Goal: Navigation & Orientation: Understand site structure

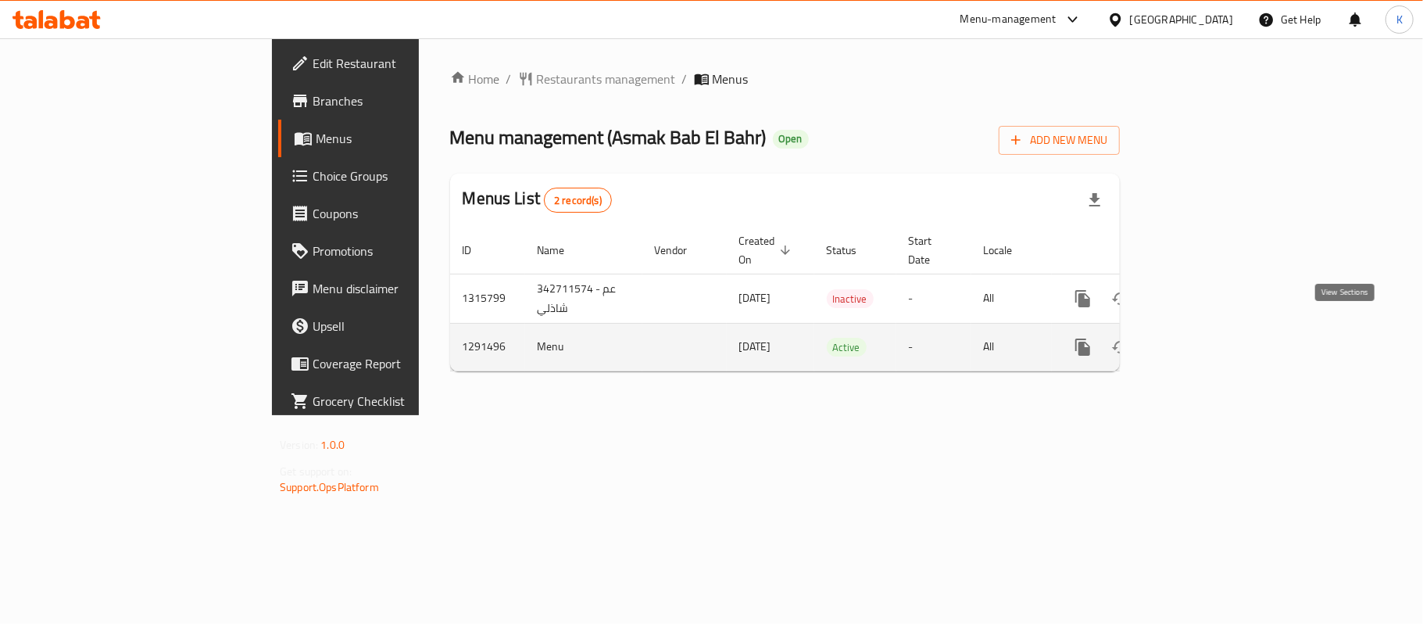
click at [1203, 340] on icon "enhanced table" at bounding box center [1196, 347] width 14 height 14
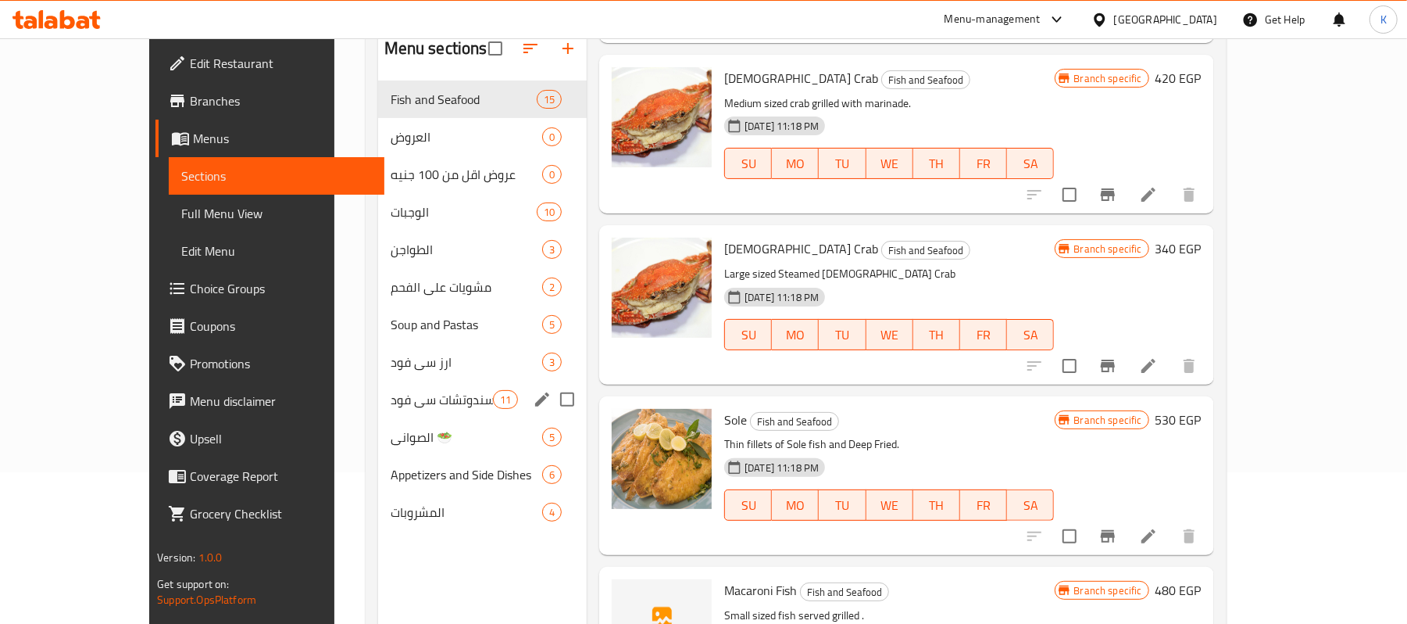
scroll to position [116, 0]
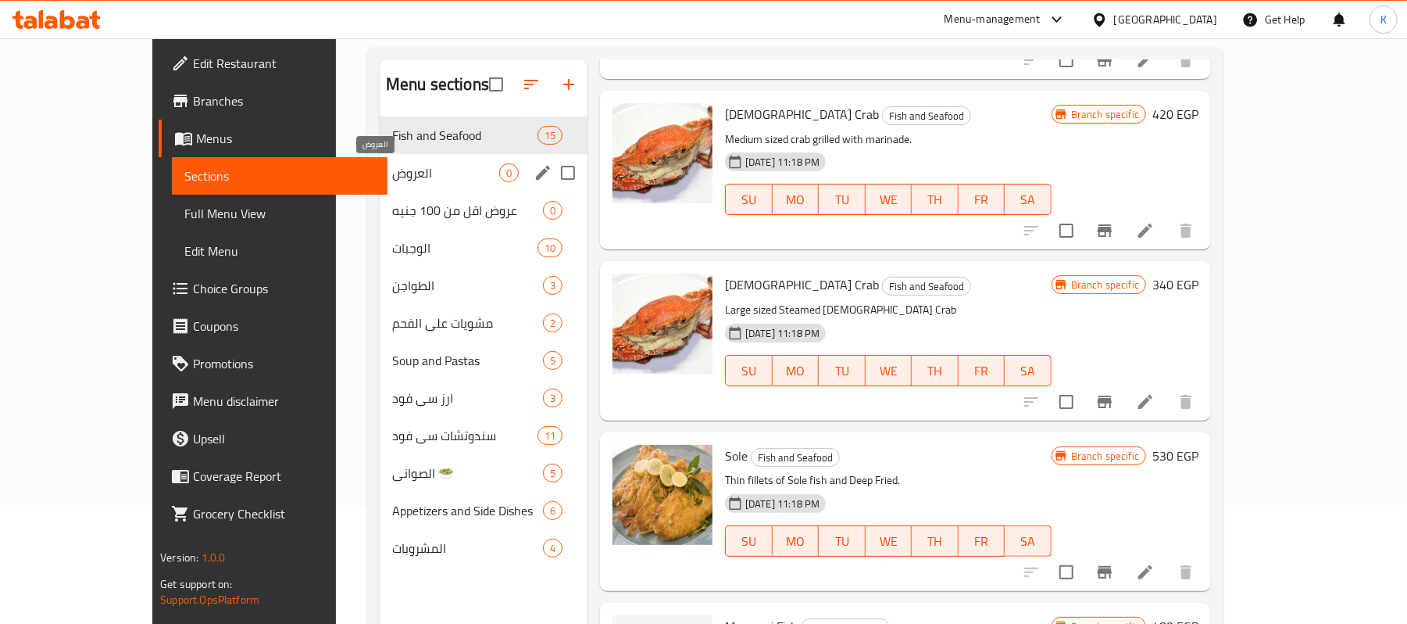
click at [392, 164] on span "العروض" at bounding box center [445, 172] width 107 height 19
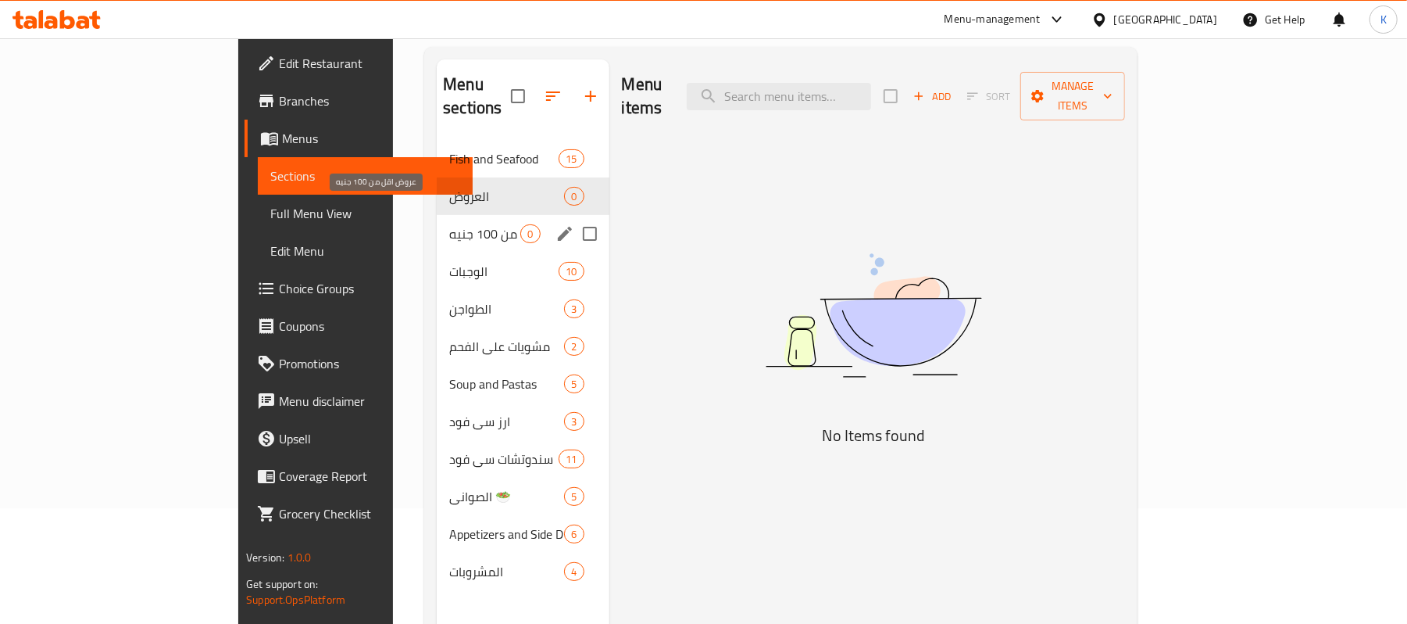
click at [449, 224] on span "عروض اقل من 100 جنيه" at bounding box center [484, 233] width 71 height 19
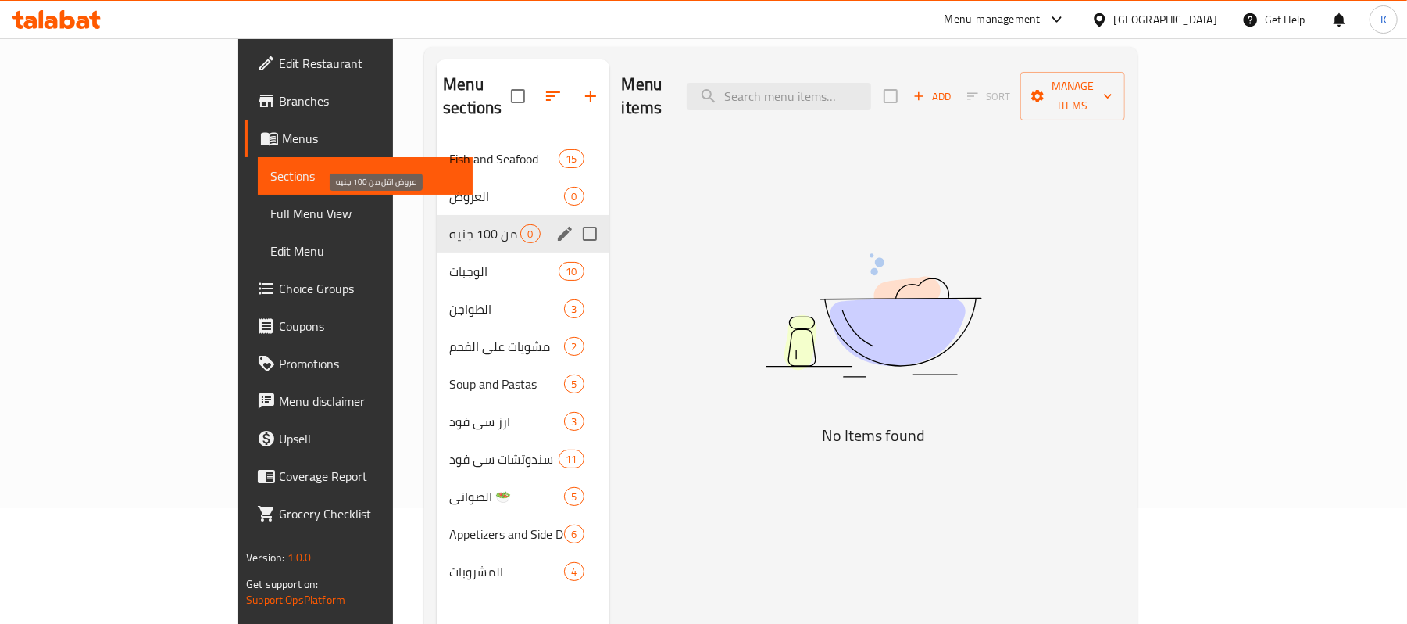
click at [437, 252] on div "الوجبات 10" at bounding box center [523, 271] width 172 height 38
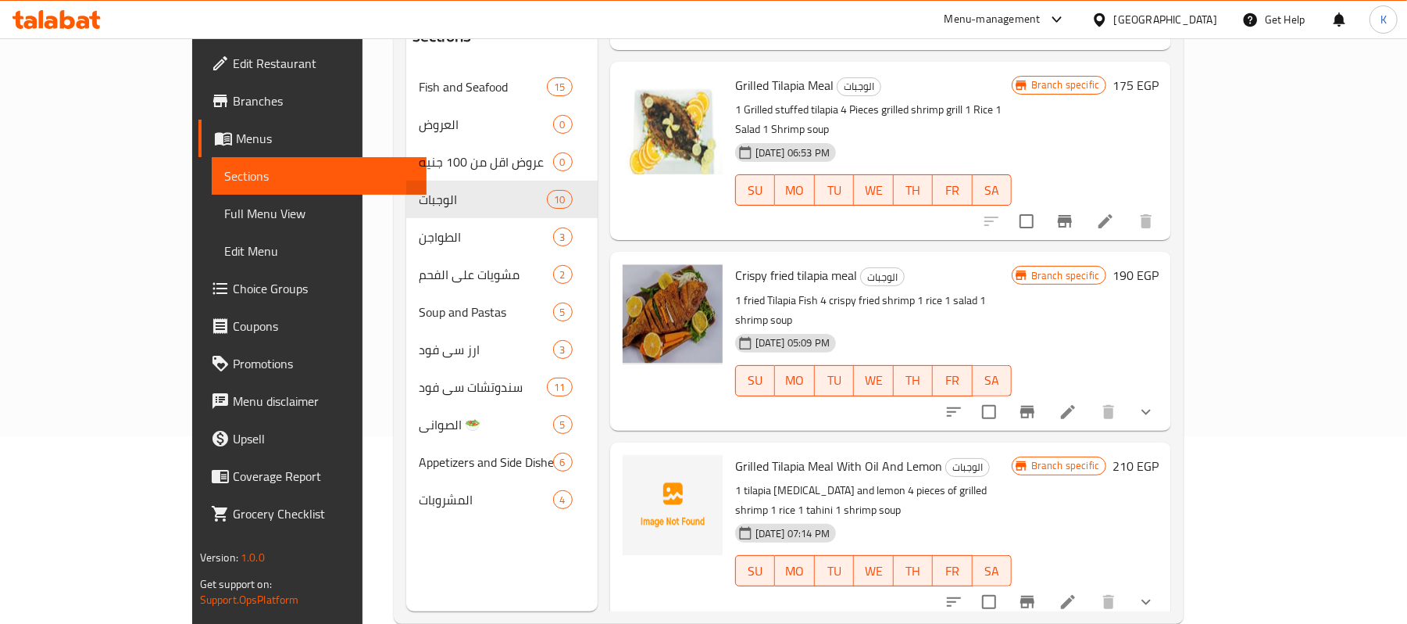
scroll to position [220, 0]
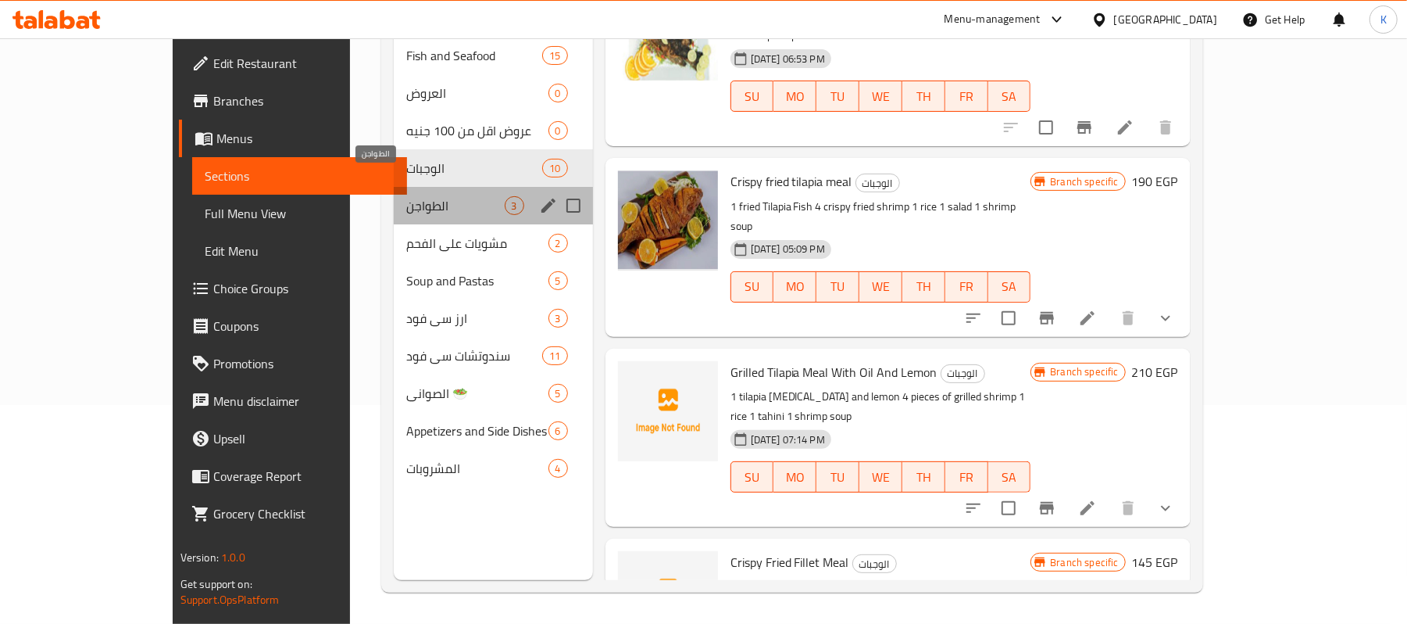
click at [406, 196] on span "الطواجن" at bounding box center [455, 205] width 98 height 19
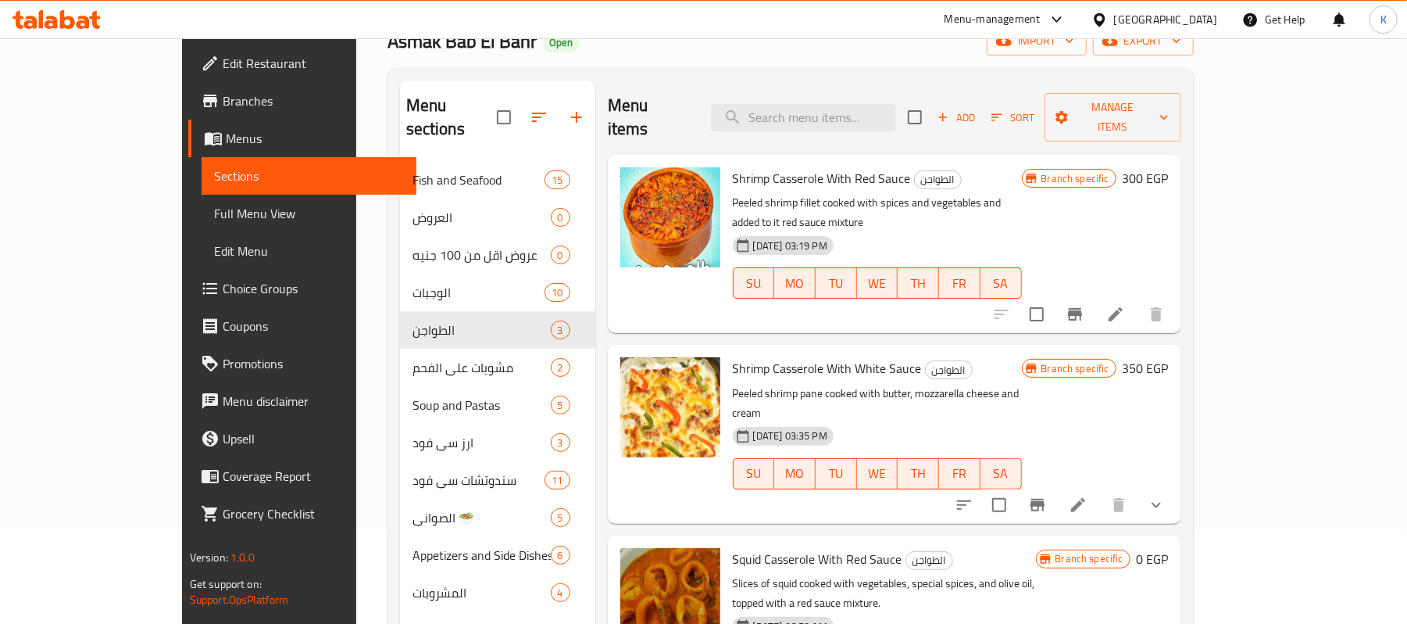
scroll to position [208, 0]
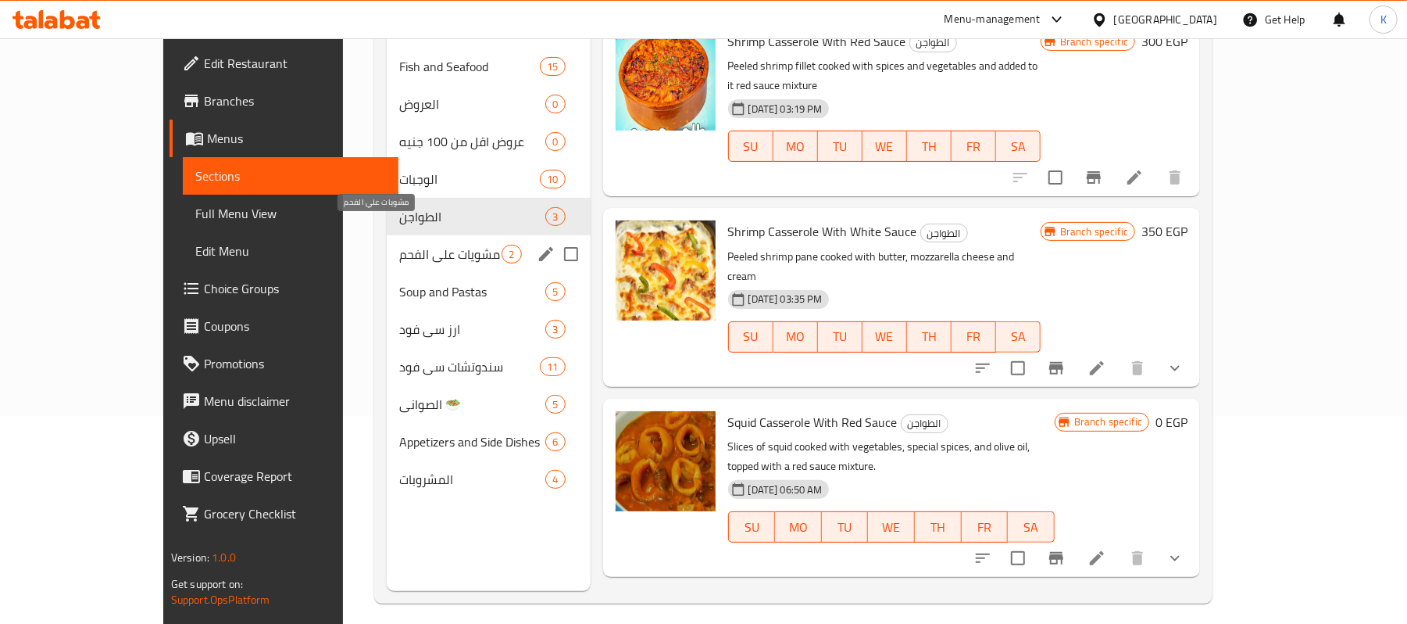
click at [399, 245] on span "مشويات علي الفحم" at bounding box center [450, 254] width 102 height 19
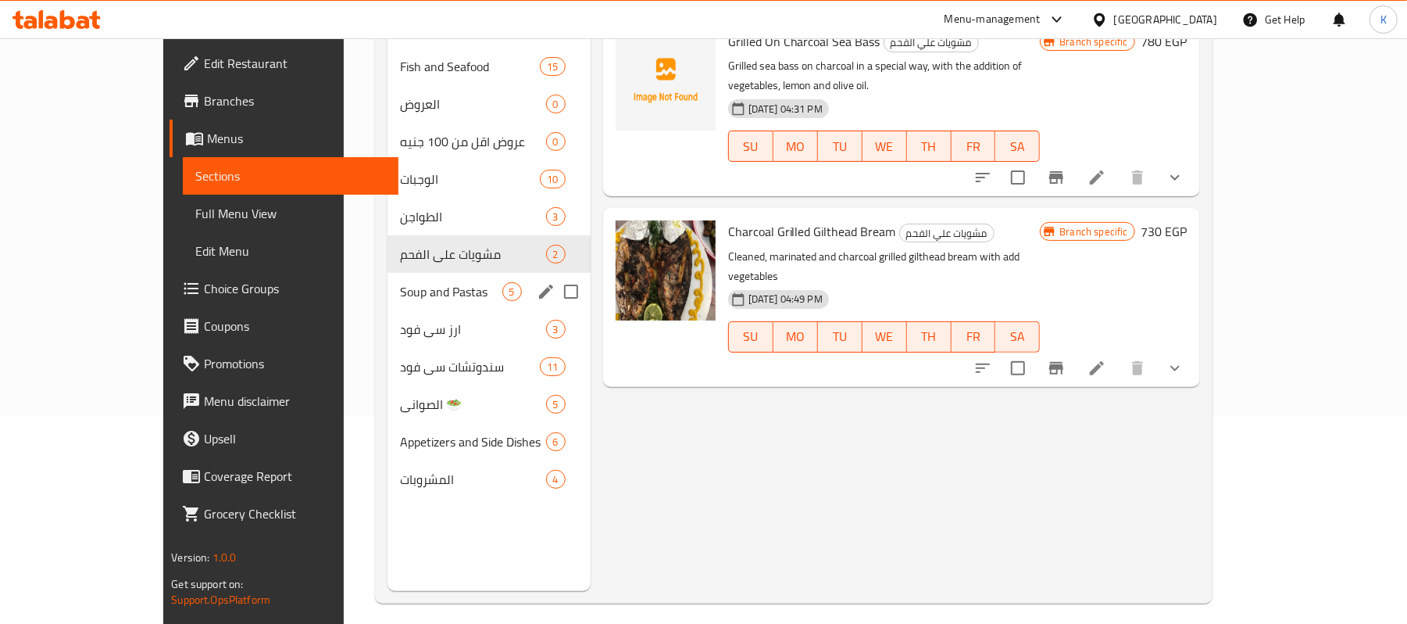
click at [400, 282] on span "Soup and Pastas" at bounding box center [451, 291] width 102 height 19
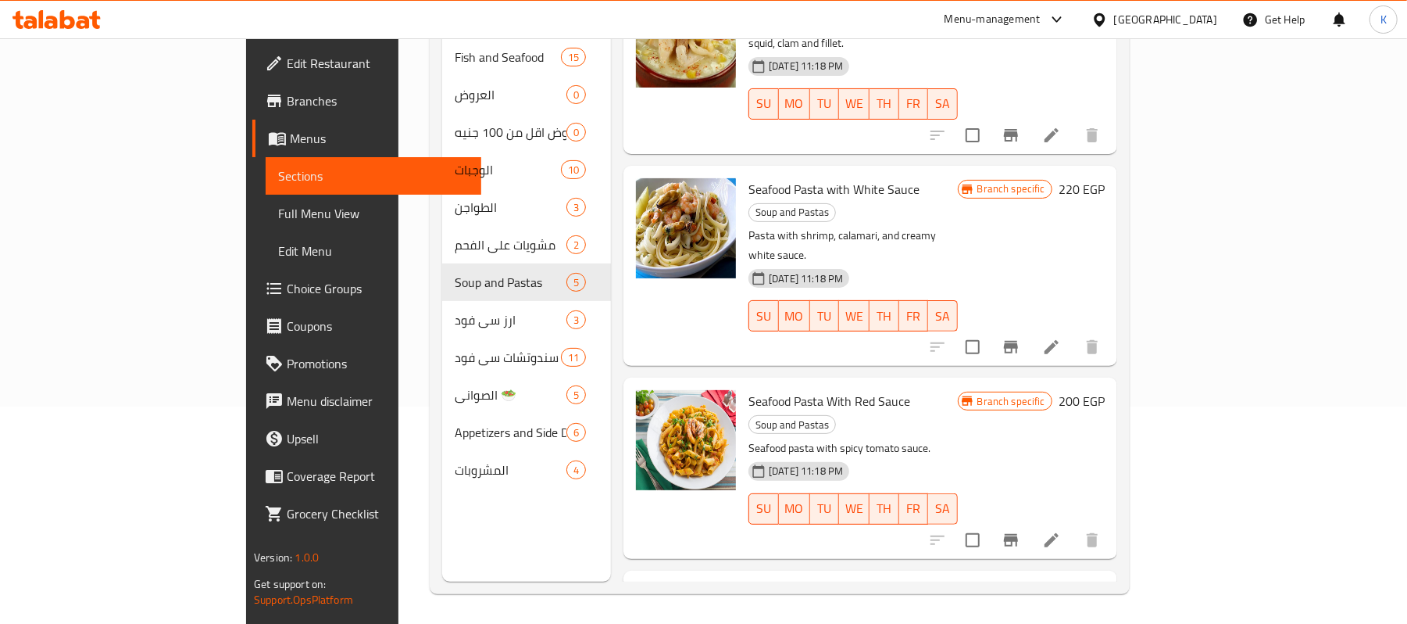
scroll to position [220, 0]
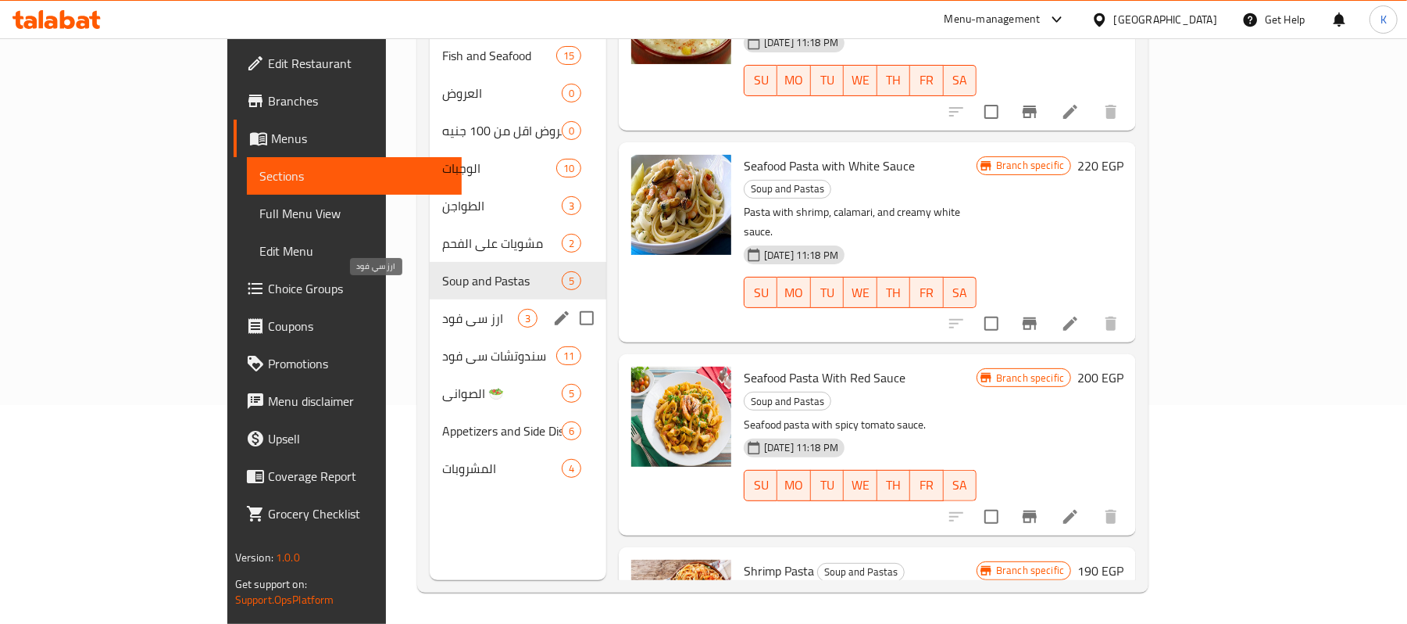
click at [442, 309] on span "ارز سي فود" at bounding box center [480, 318] width 76 height 19
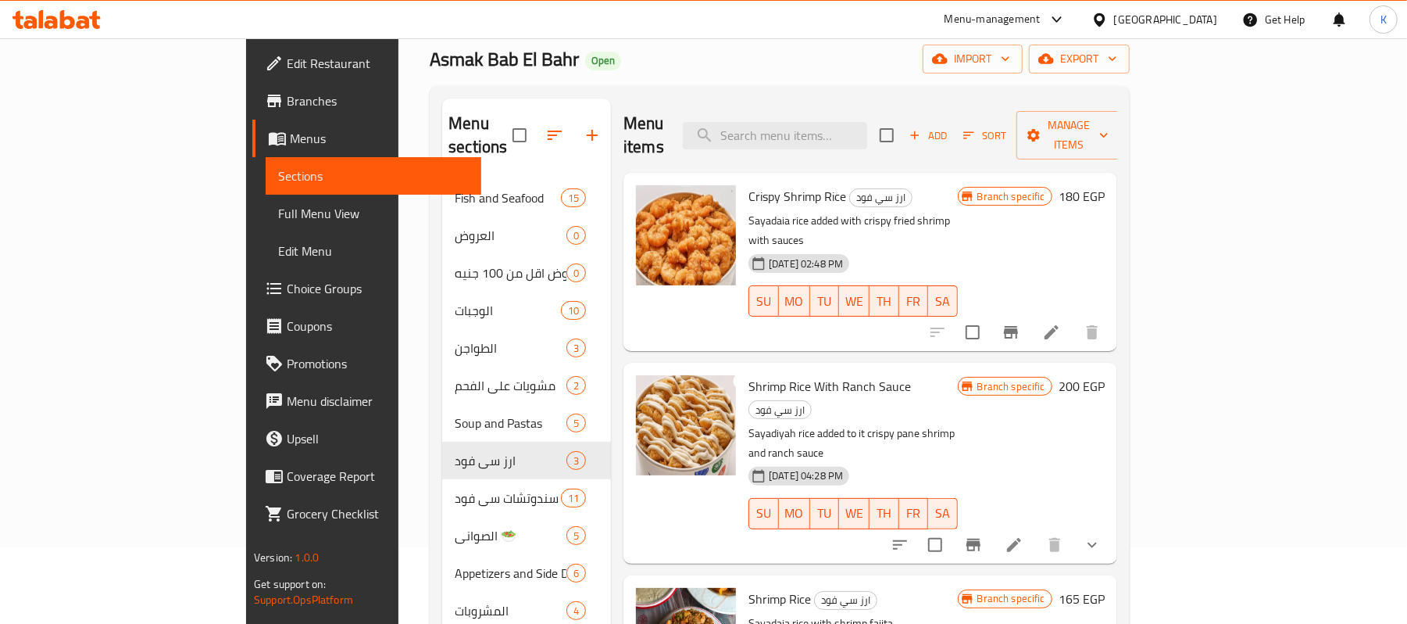
scroll to position [208, 0]
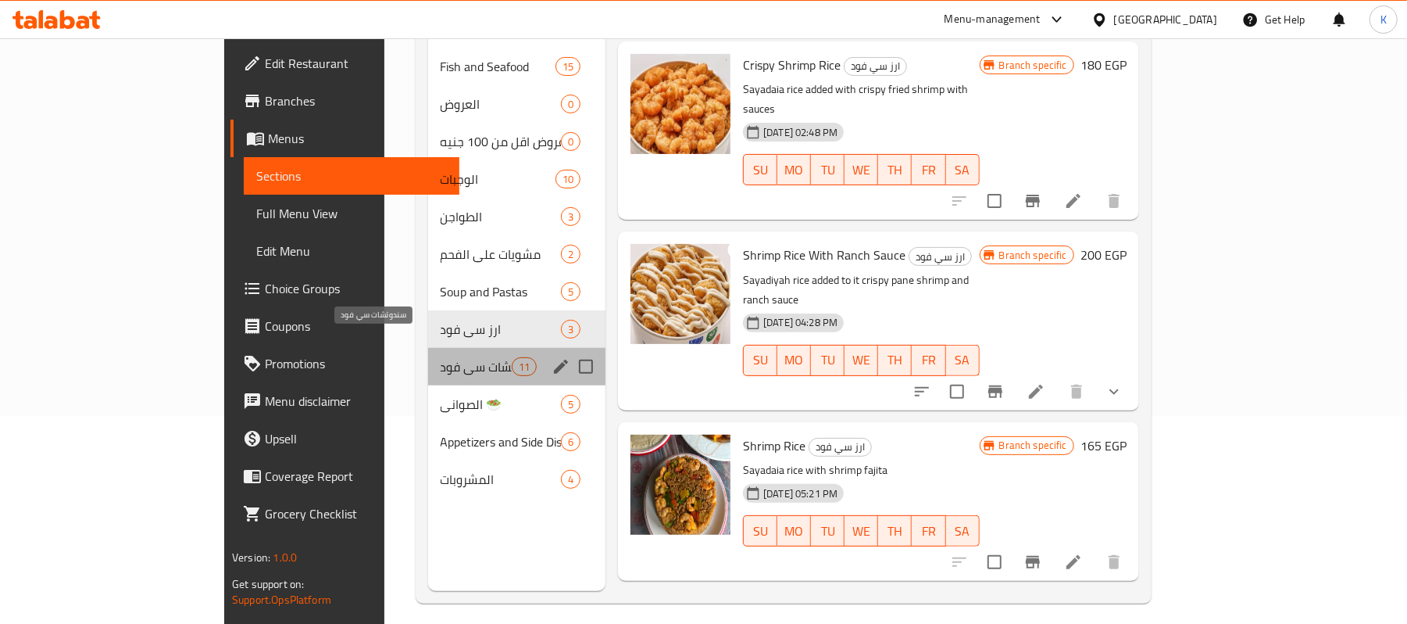
click at [441, 357] on span "سندوتشات سي فود" at bounding box center [476, 366] width 71 height 19
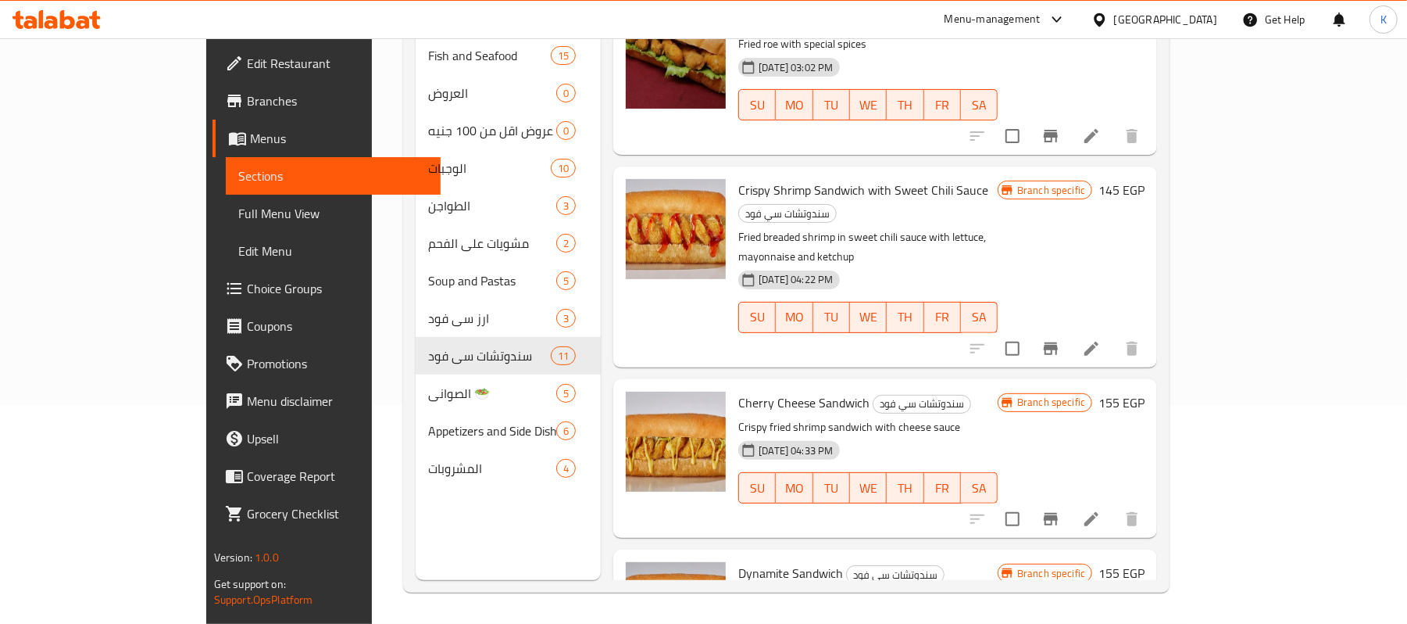
scroll to position [1292, 0]
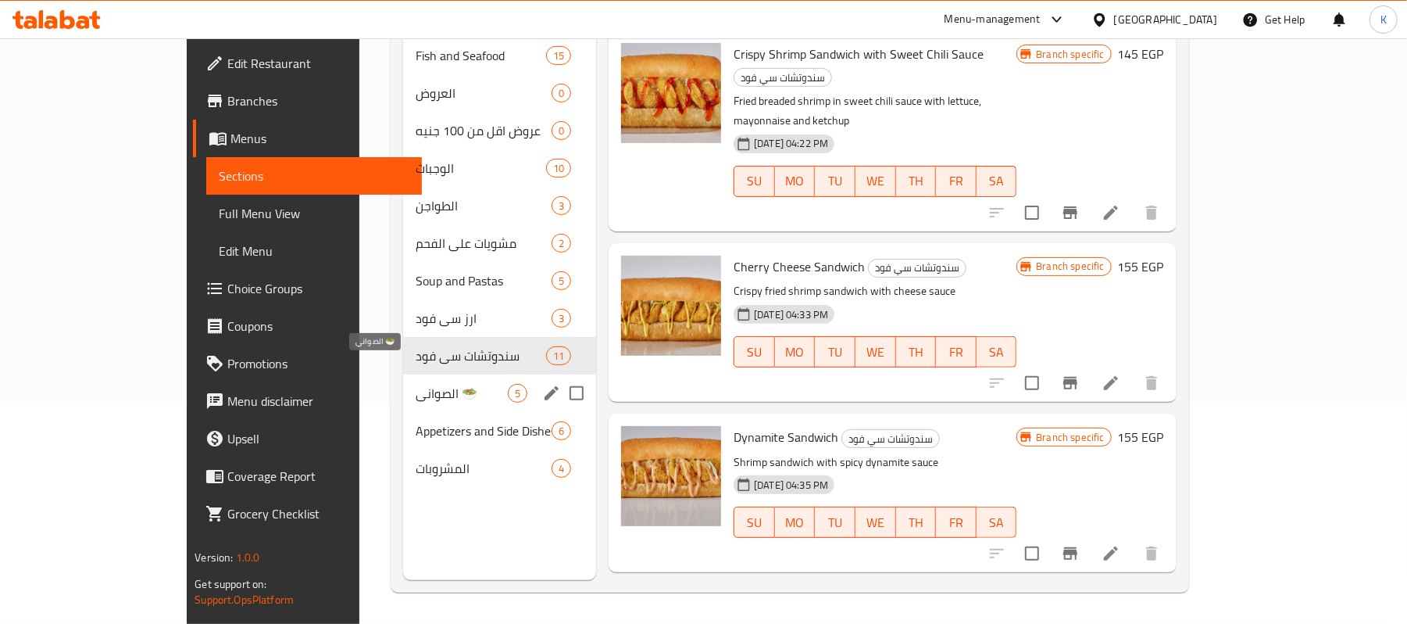
click at [416, 384] on span "الصواني 🥗" at bounding box center [462, 393] width 92 height 19
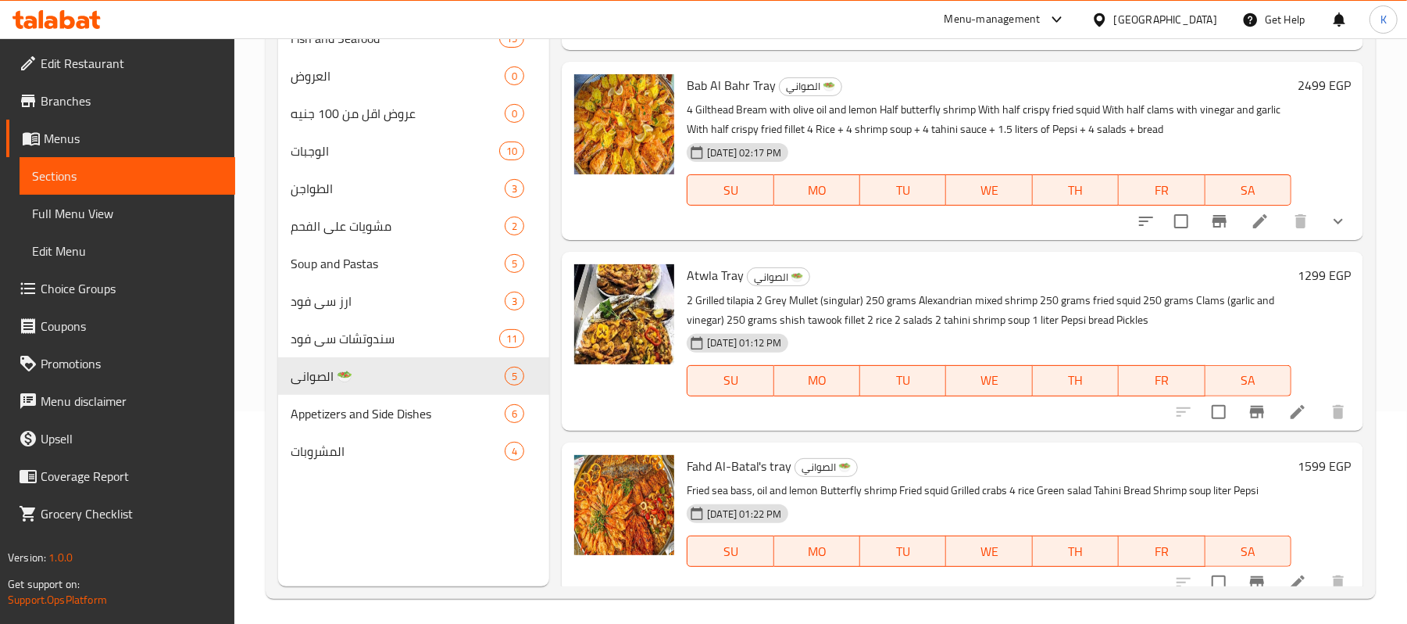
scroll to position [220, 0]
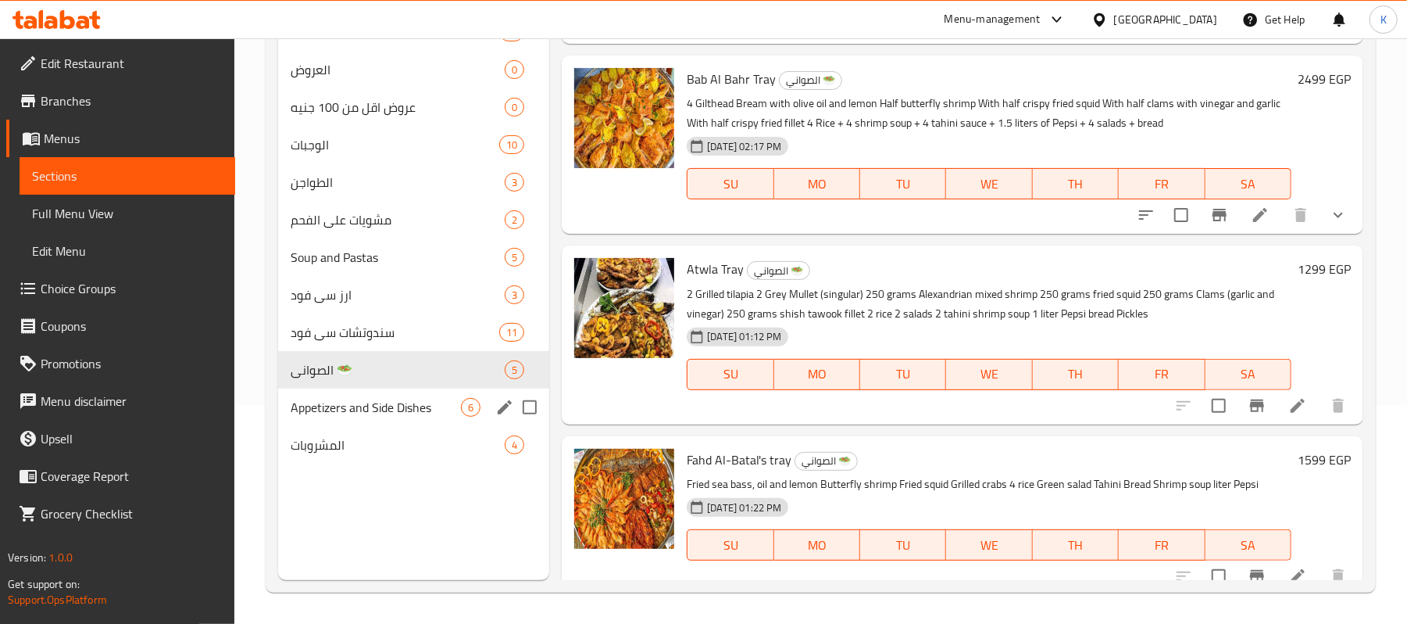
click at [395, 420] on div "Appetizers and Side Dishes 6" at bounding box center [413, 407] width 271 height 38
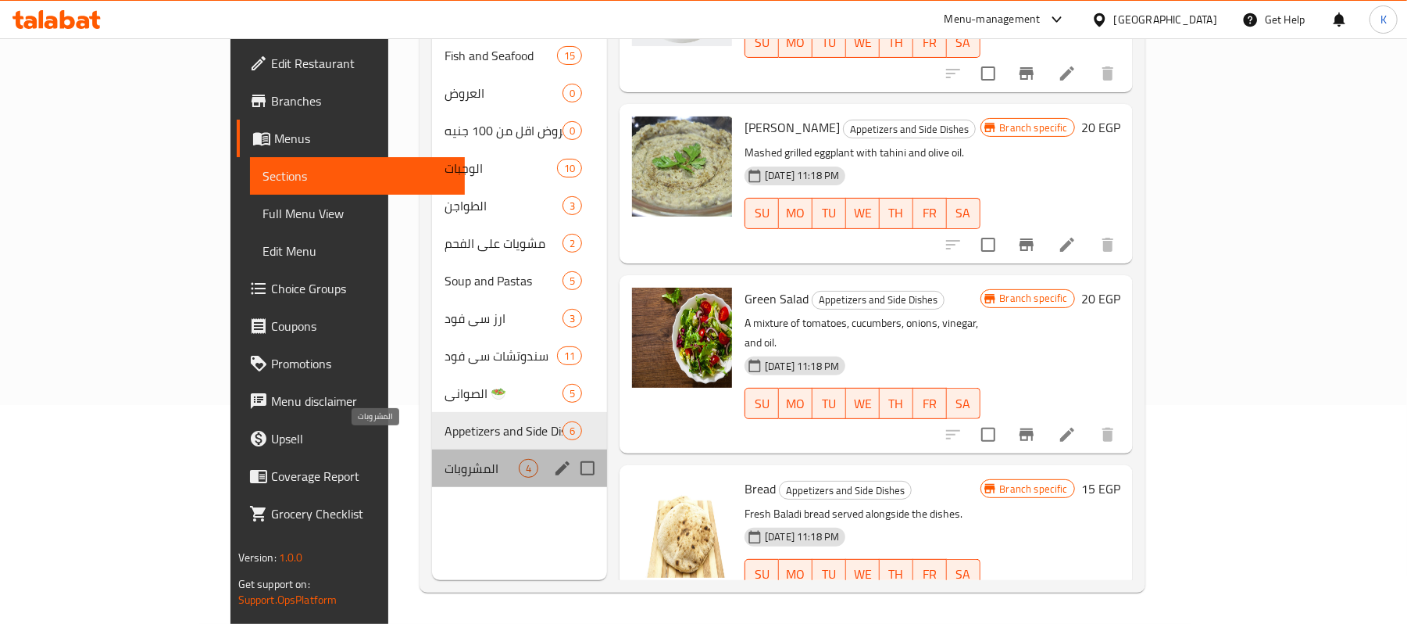
click at [445, 459] on span "المشروبات" at bounding box center [482, 468] width 74 height 19
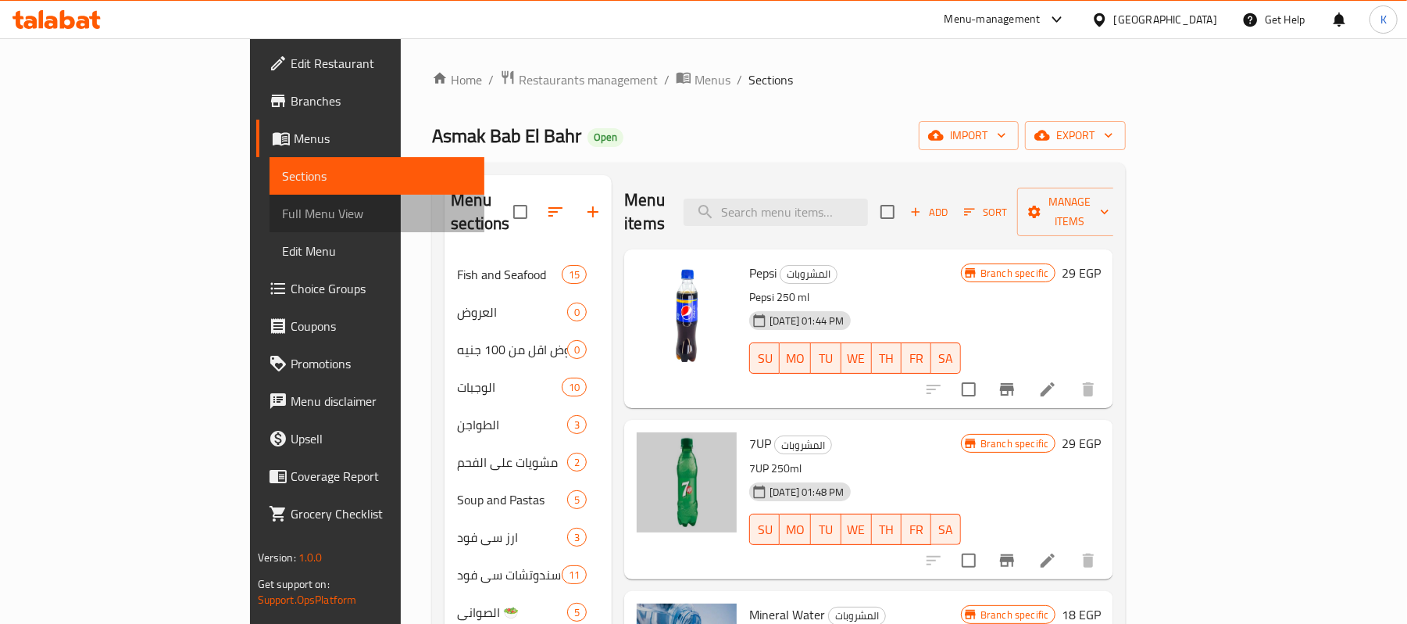
click at [282, 209] on span "Full Menu View" at bounding box center [377, 213] width 191 height 19
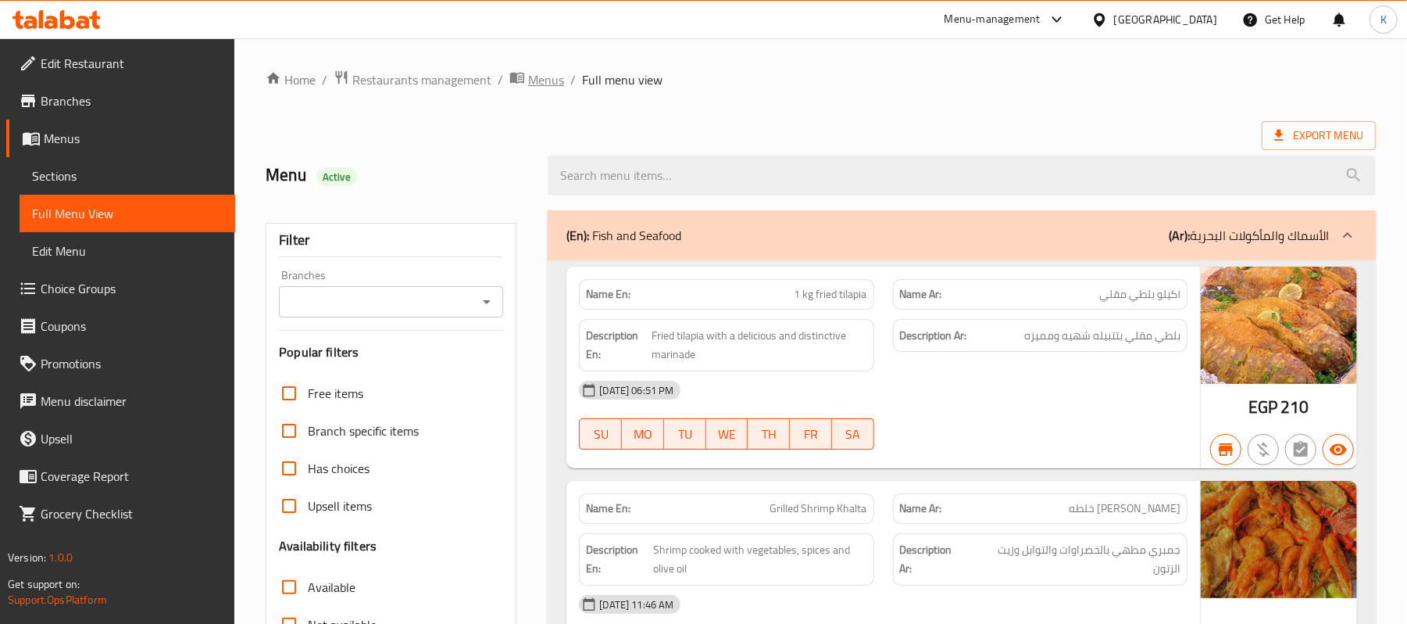
click at [550, 88] on span "Menus" at bounding box center [546, 79] width 36 height 19
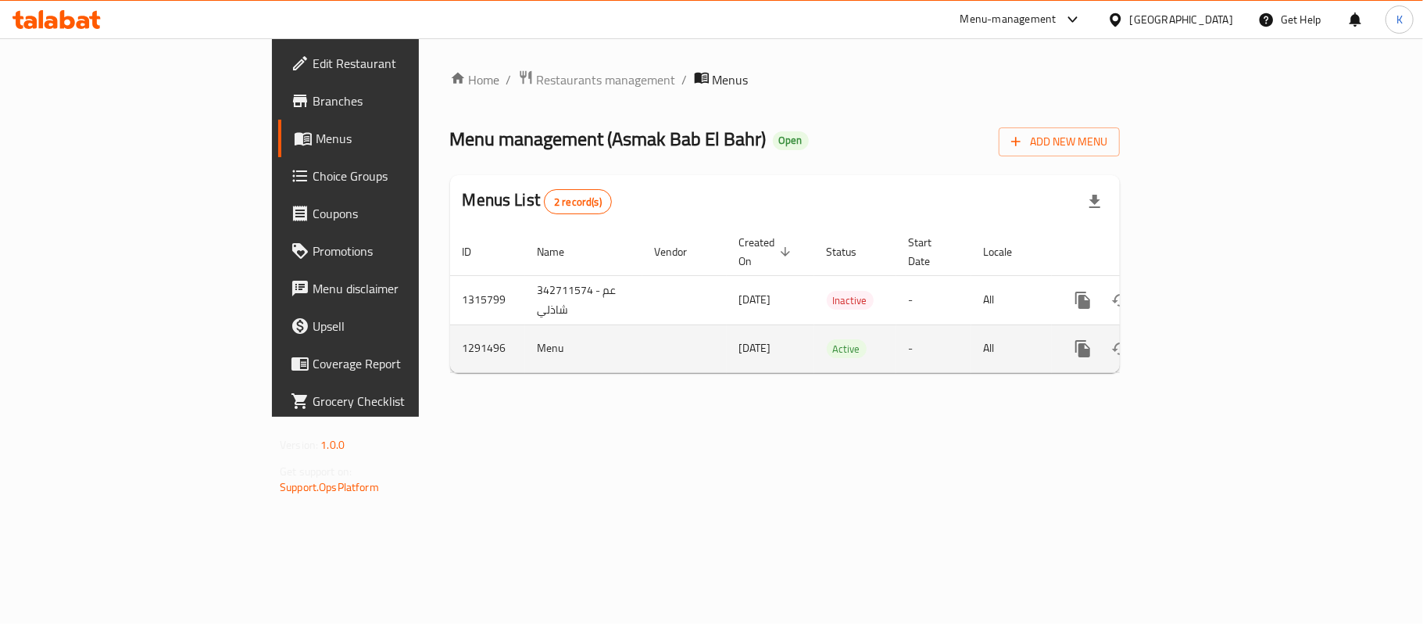
click at [1214, 330] on link "enhanced table" at bounding box center [1196, 349] width 38 height 38
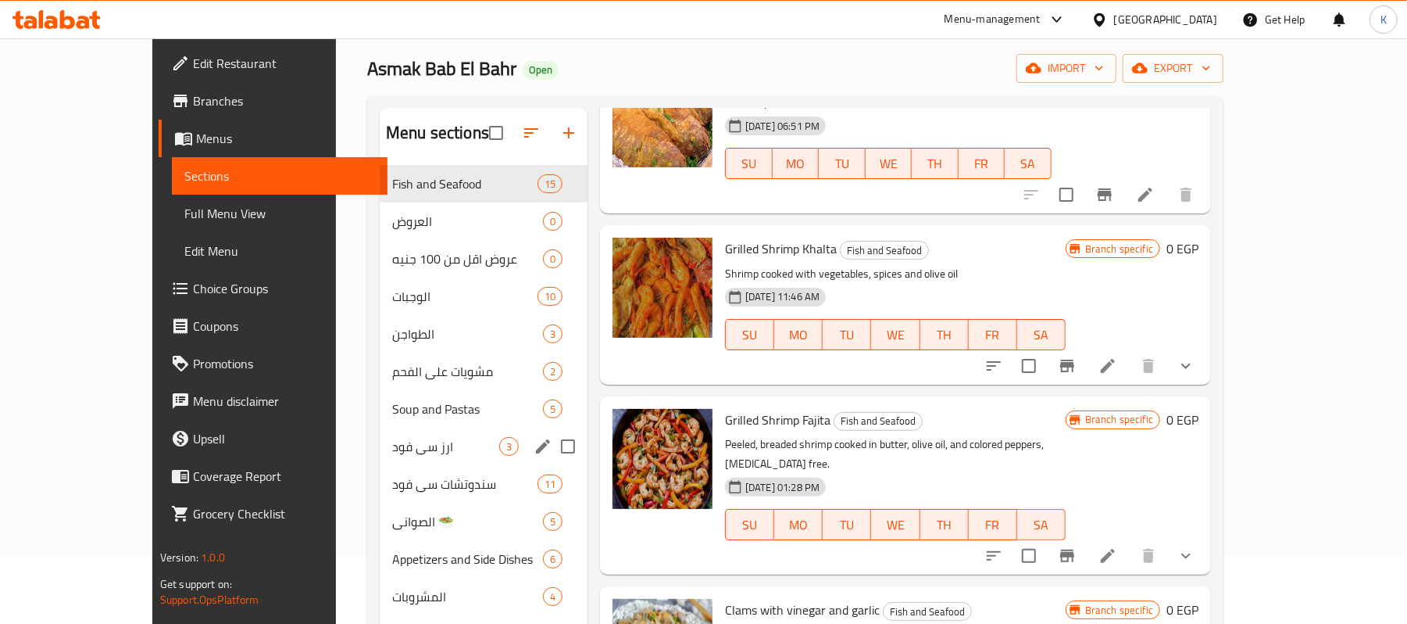
scroll to position [104, 0]
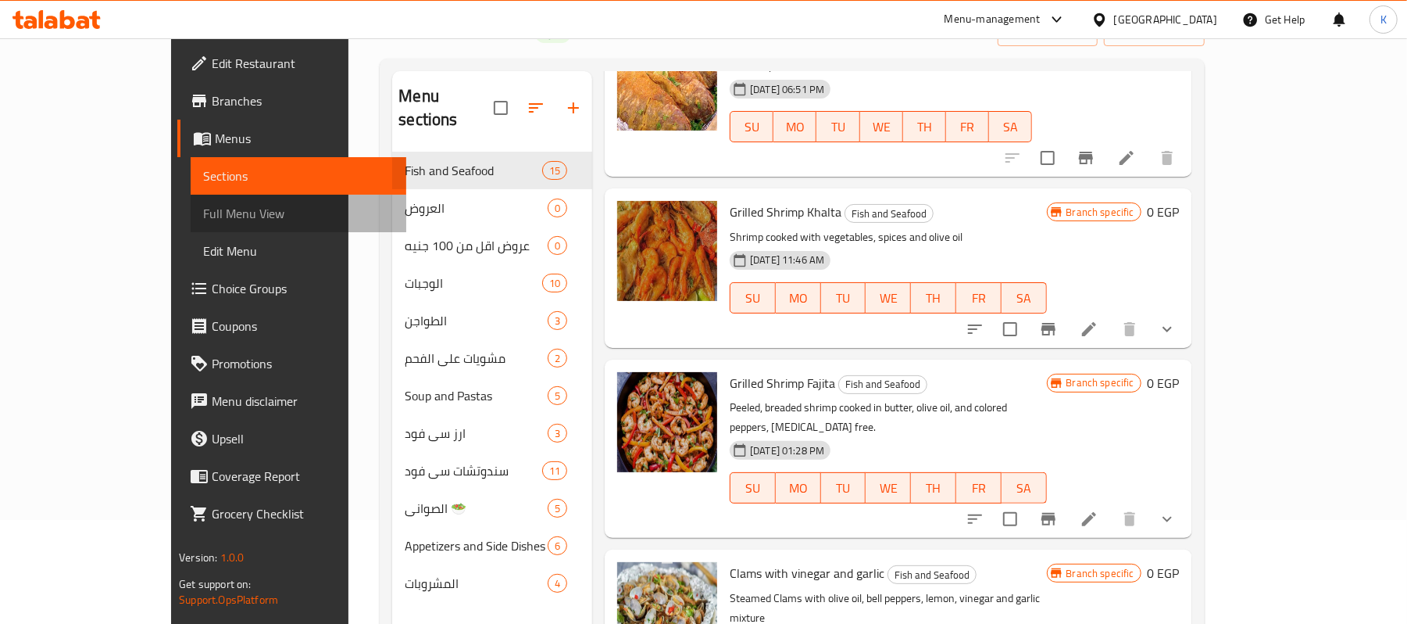
click at [203, 205] on span "Full Menu View" at bounding box center [298, 213] width 191 height 19
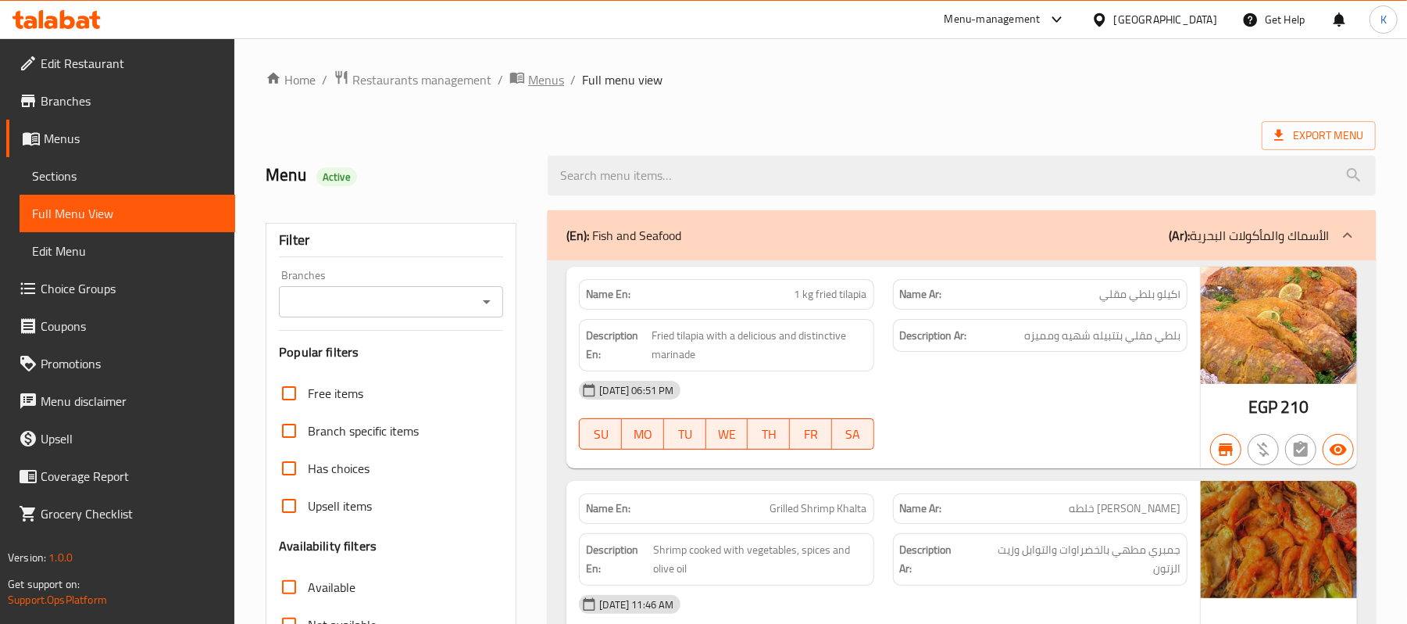
click at [514, 83] on icon "breadcrumb" at bounding box center [517, 78] width 16 height 16
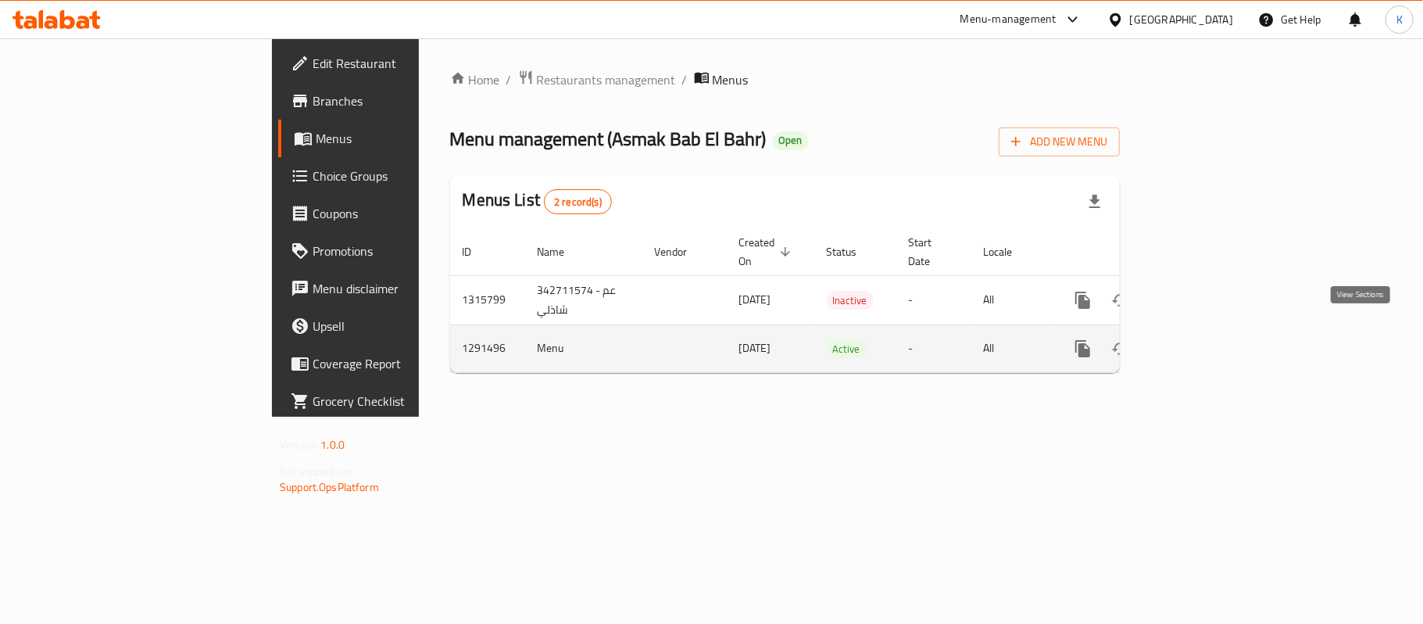
click at [1205, 339] on icon "enhanced table" at bounding box center [1195, 348] width 19 height 19
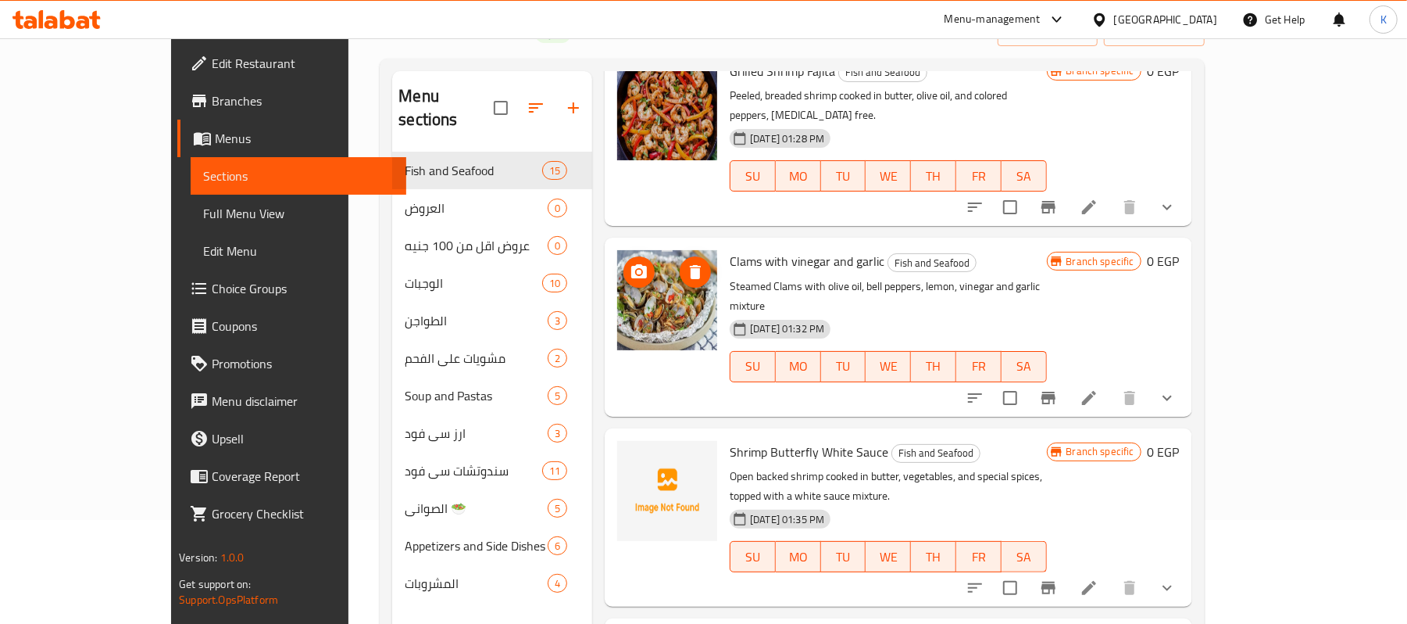
scroll to position [416, 0]
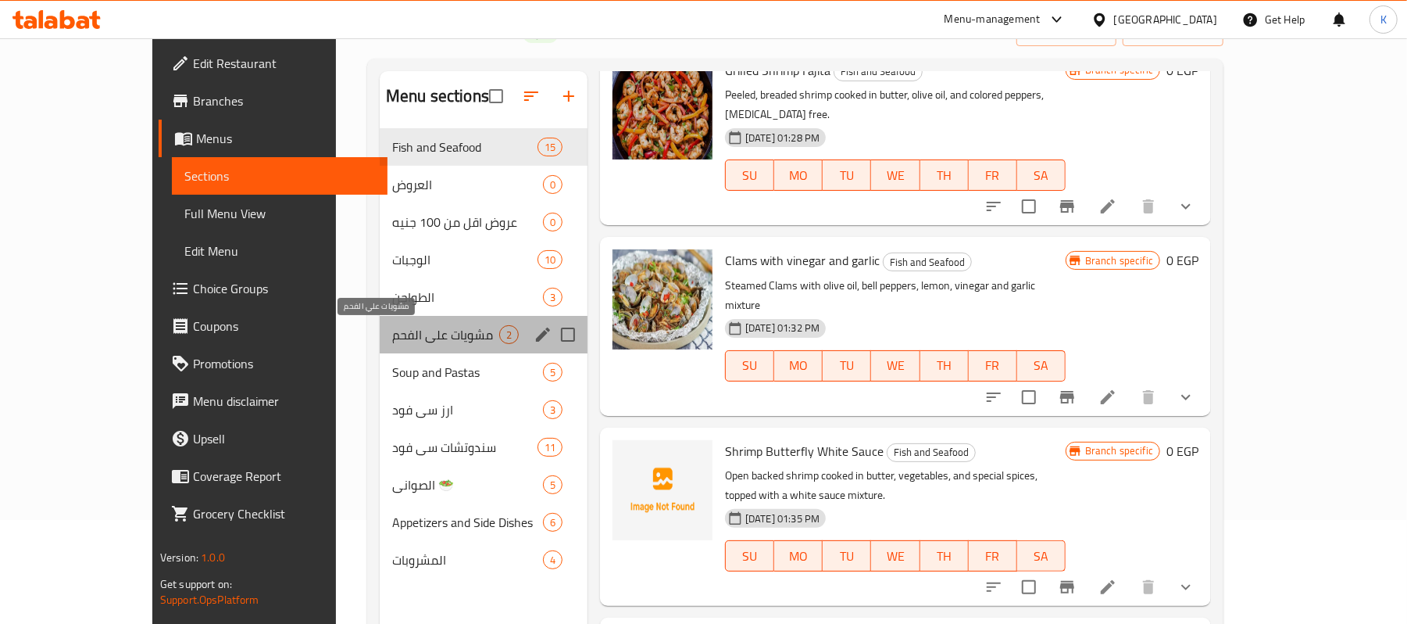
click at [392, 342] on span "مشويات علي الفحم" at bounding box center [445, 334] width 107 height 19
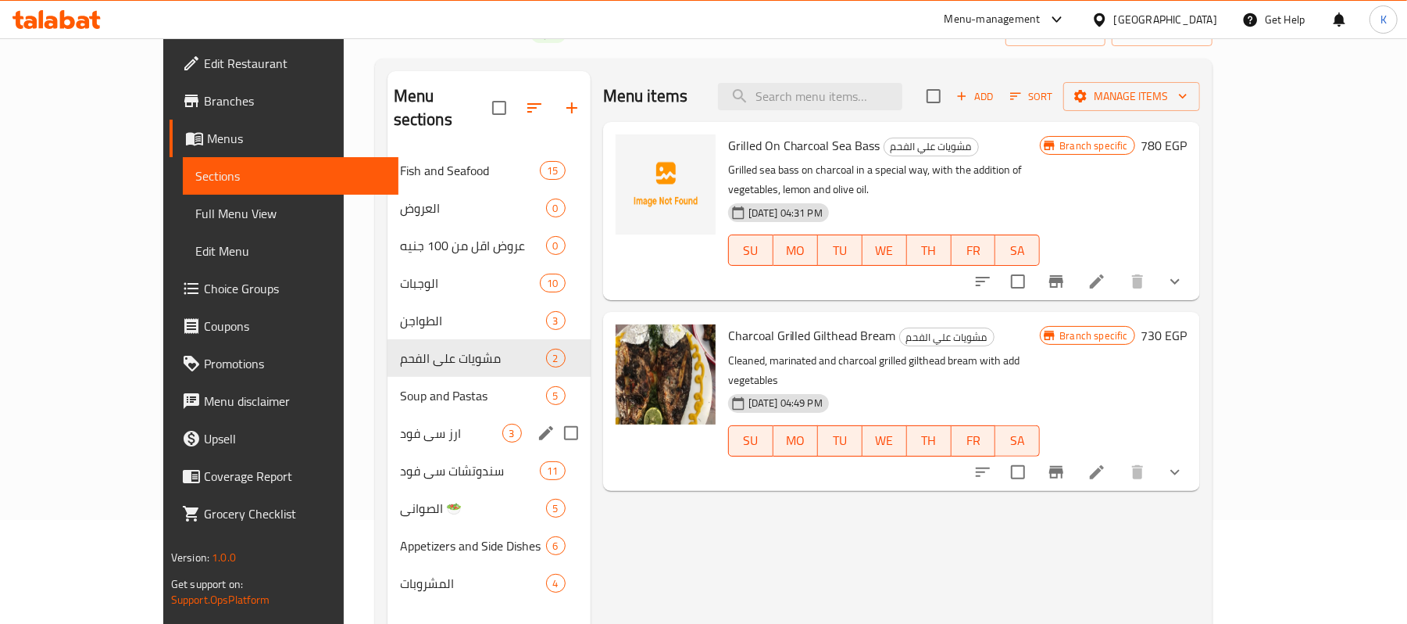
click at [388, 414] on div "ارز سي فود 3" at bounding box center [489, 433] width 203 height 38
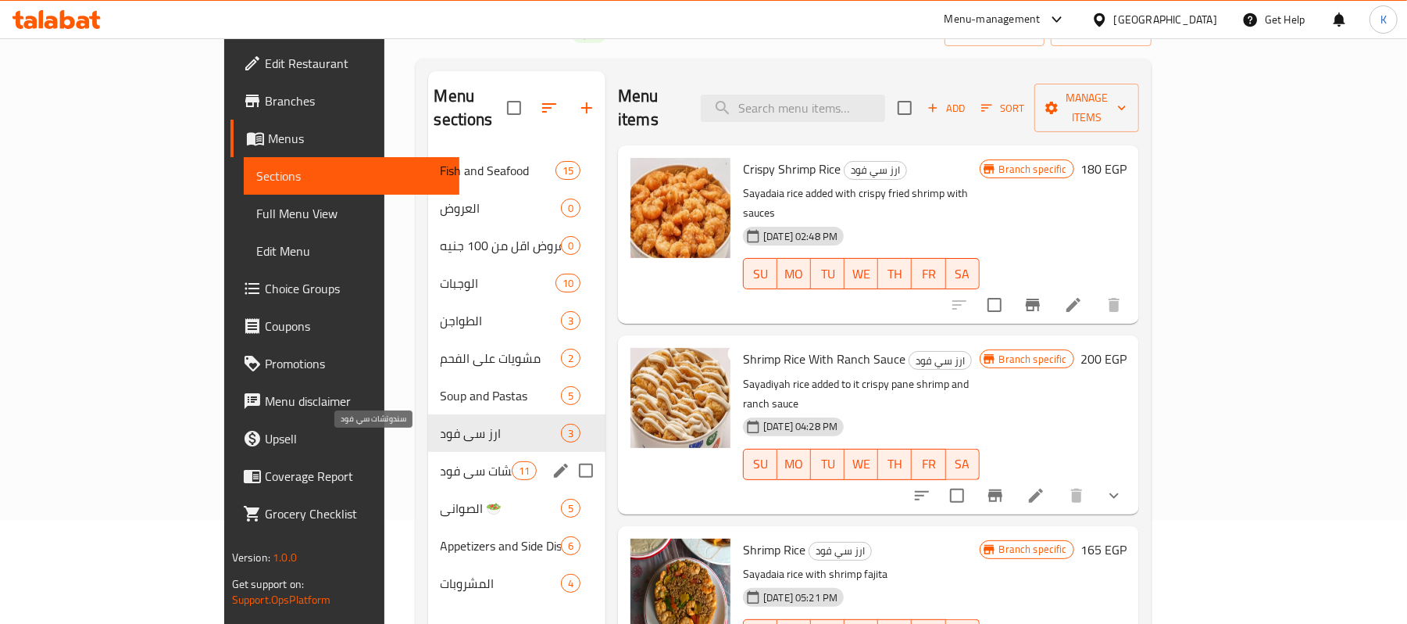
click at [441, 461] on span "سندوتشات سي فود" at bounding box center [476, 470] width 71 height 19
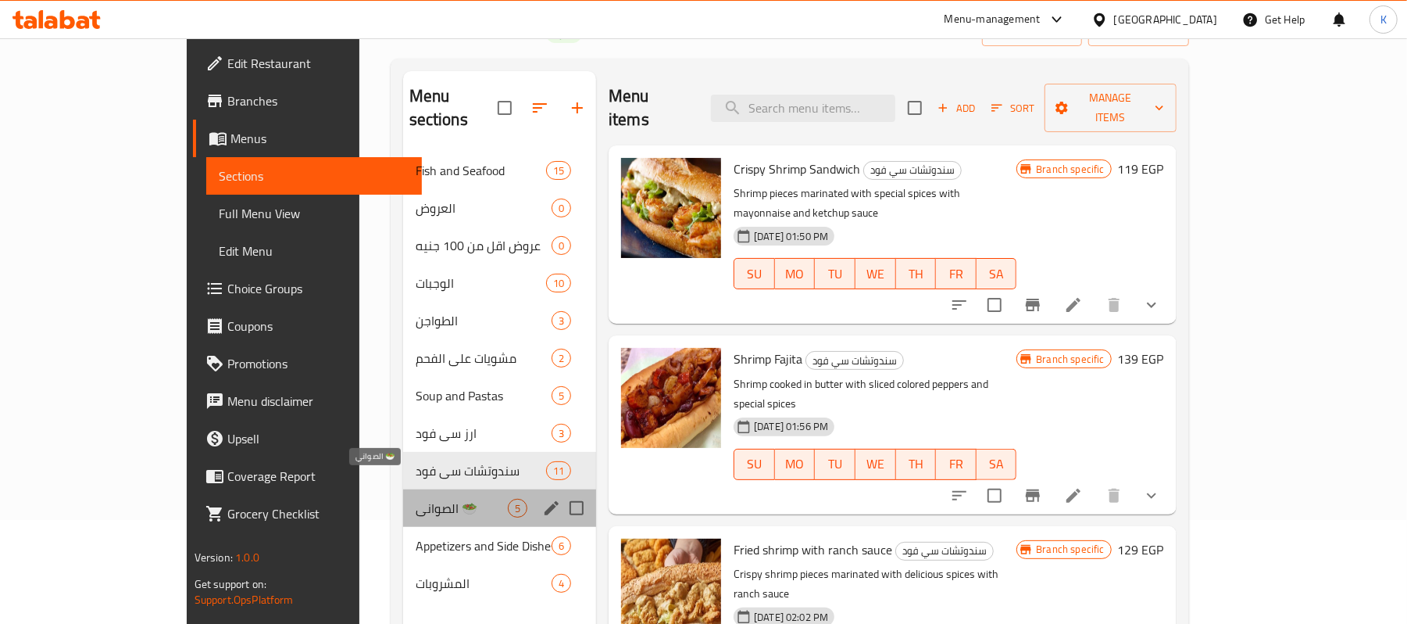
click at [416, 499] on span "الصواني 🥗" at bounding box center [462, 508] width 92 height 19
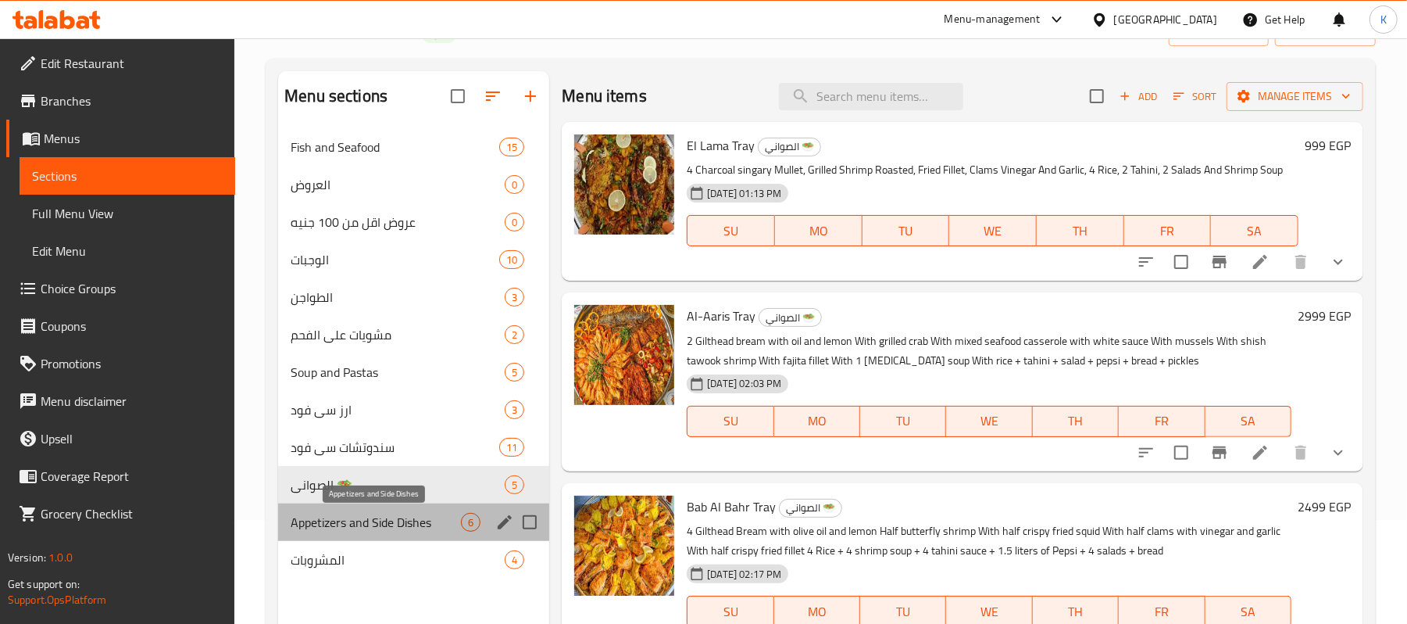
click at [374, 527] on span "Appetizers and Side Dishes" at bounding box center [376, 522] width 170 height 19
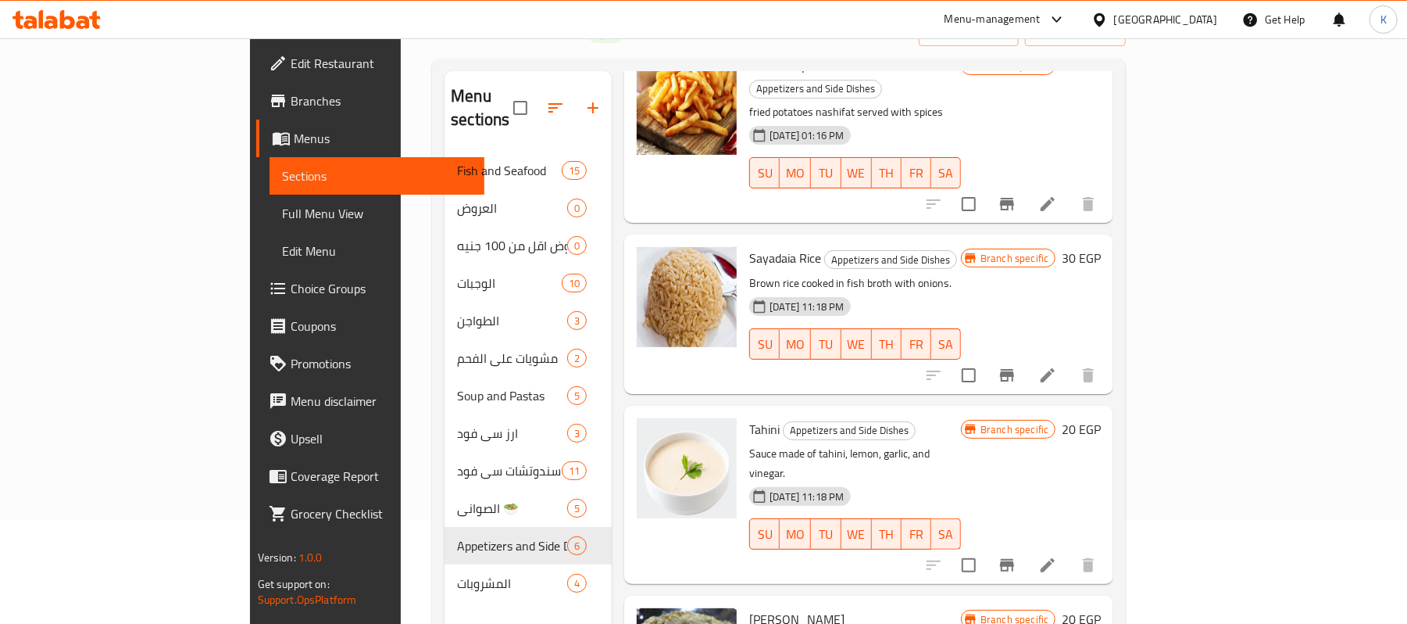
scroll to position [104, 0]
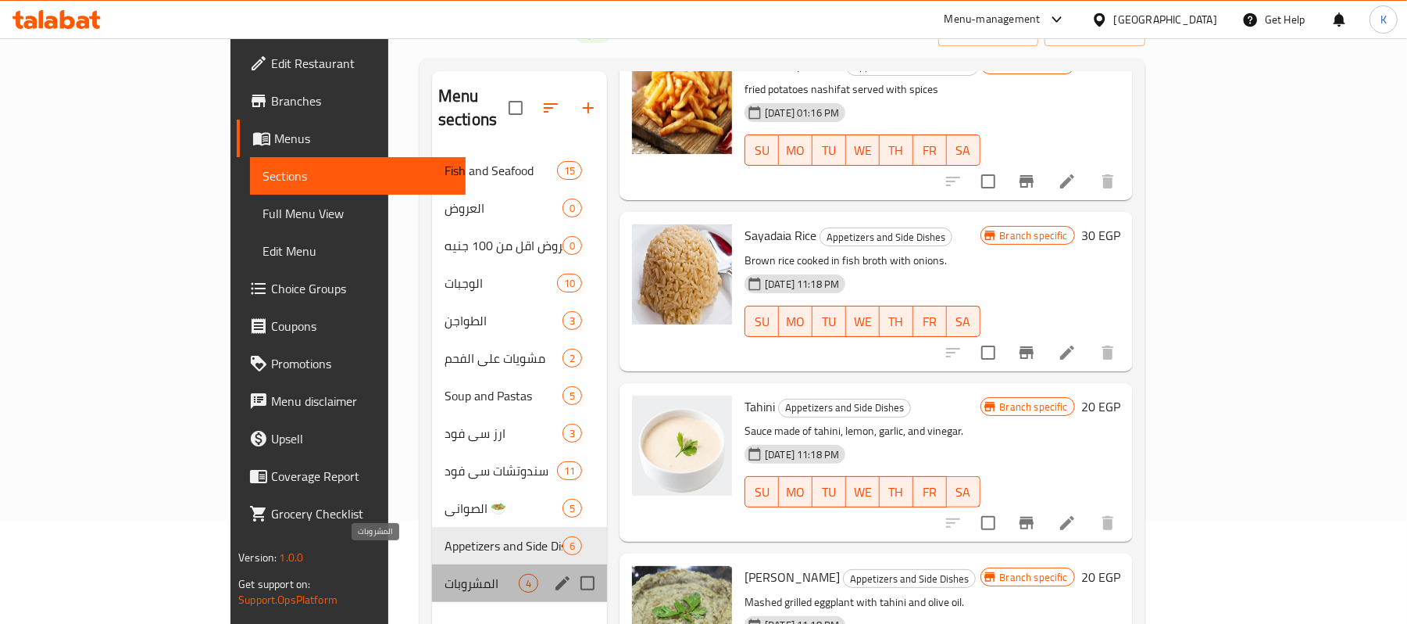
click at [445, 574] on span "المشروبات" at bounding box center [482, 583] width 74 height 19
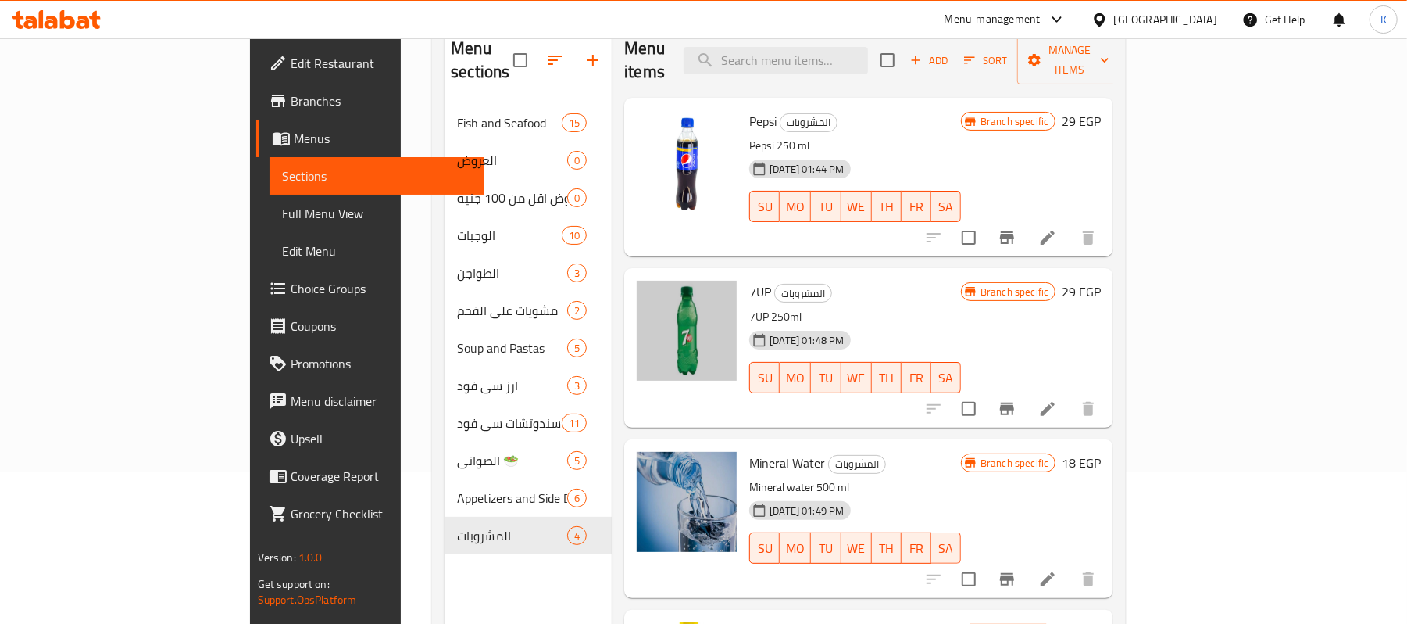
scroll to position [116, 0]
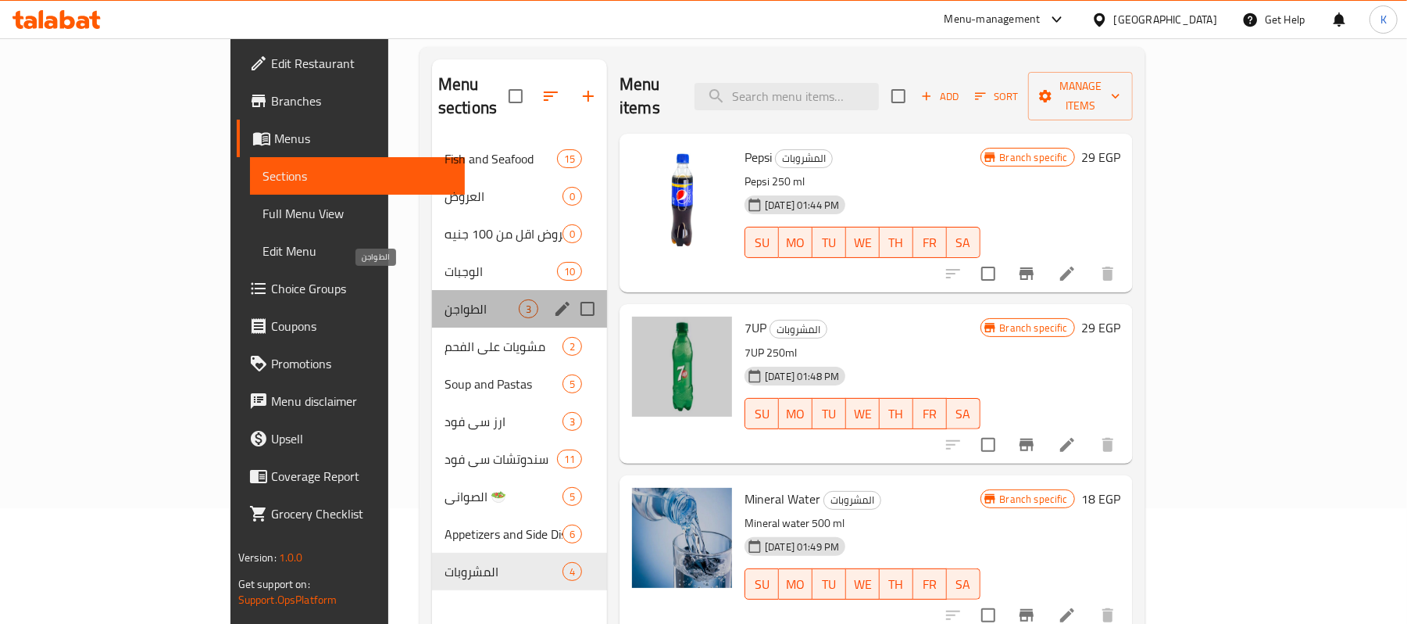
click at [445, 299] on span "الطواجن" at bounding box center [482, 308] width 74 height 19
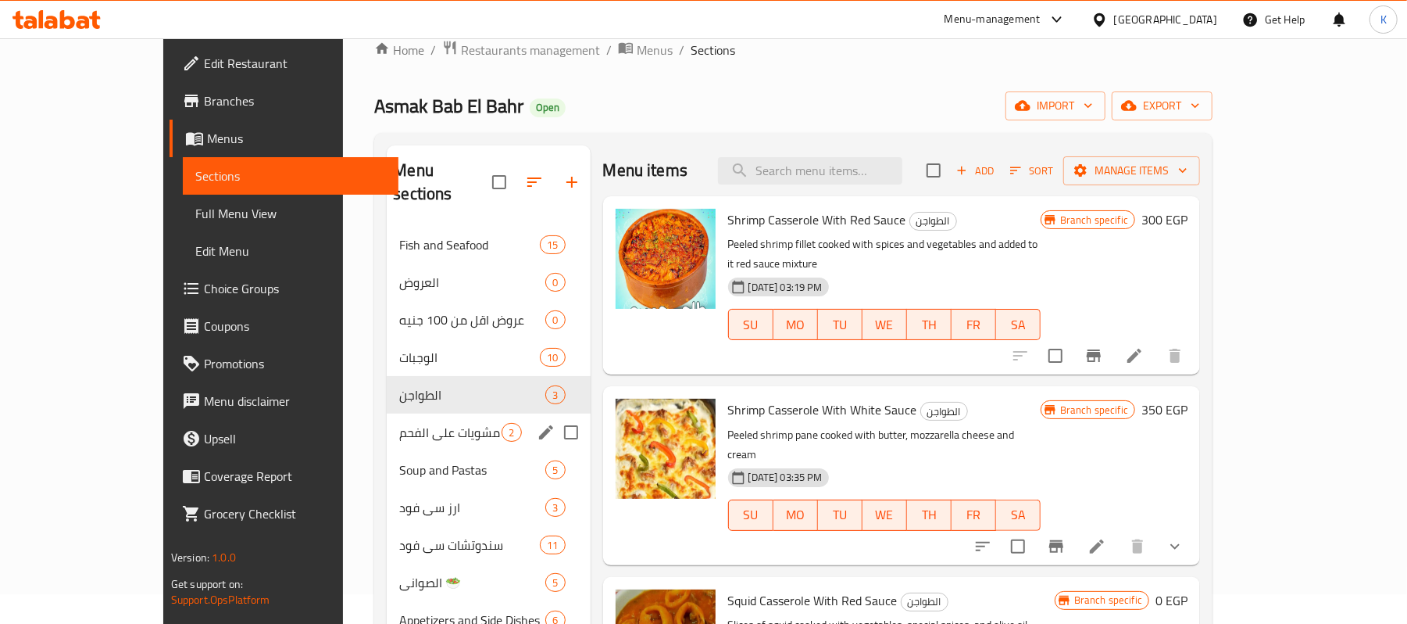
scroll to position [11, 0]
